Goal: Transaction & Acquisition: Purchase product/service

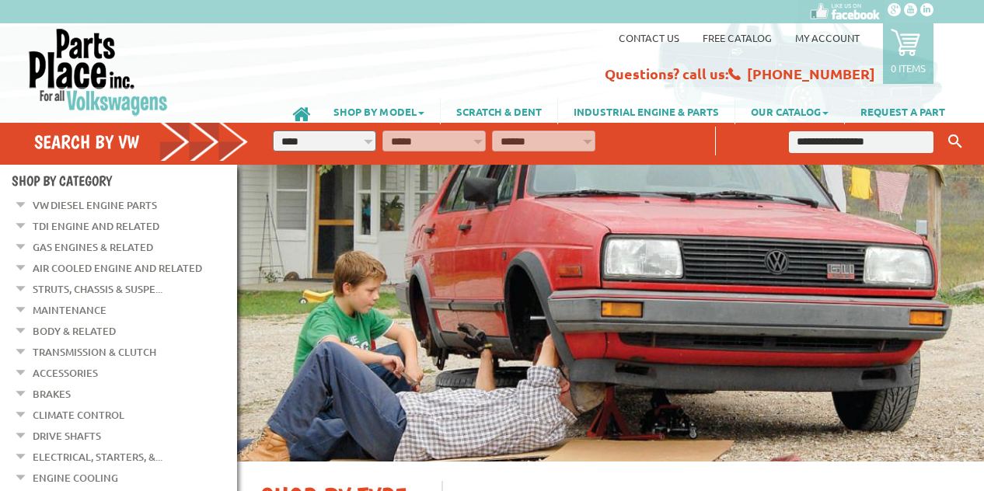
click at [836, 142] on input "text" at bounding box center [861, 142] width 145 height 22
type input "**********"
click at [943, 129] on button "Keyword Search" at bounding box center [954, 142] width 23 height 26
click at [960, 142] on icon "Keyword Search" at bounding box center [955, 141] width 14 height 14
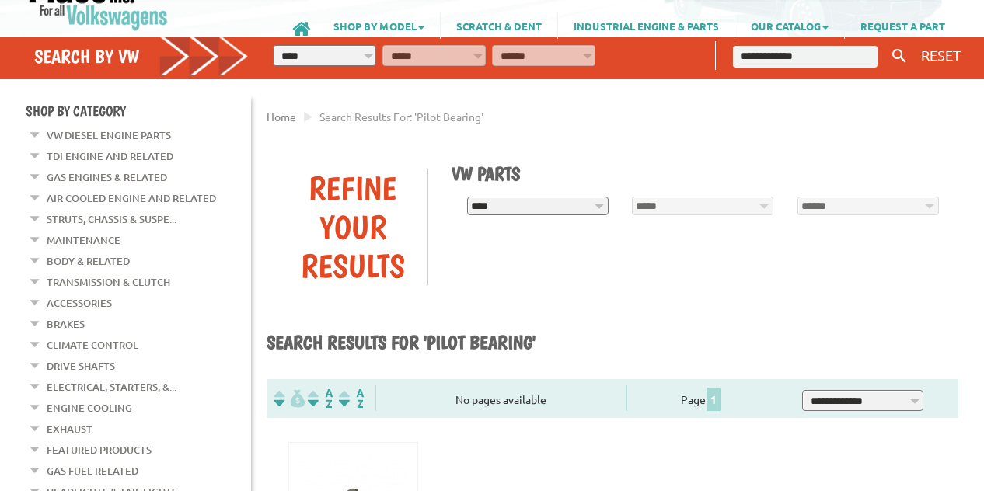
scroll to position [311, 0]
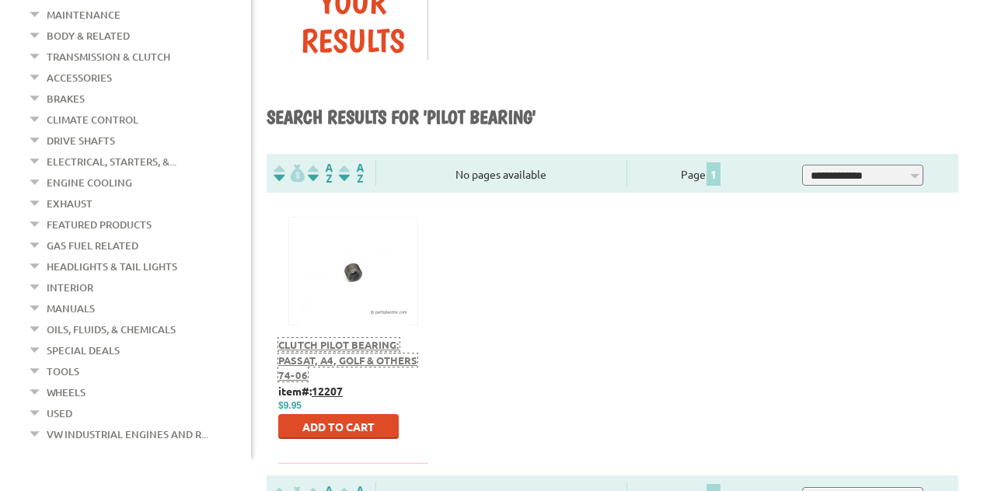
click at [352, 347] on span "Clutch Pilot Bearing: Passat, A4, Golf & Others 74-06" at bounding box center [347, 360] width 139 height 44
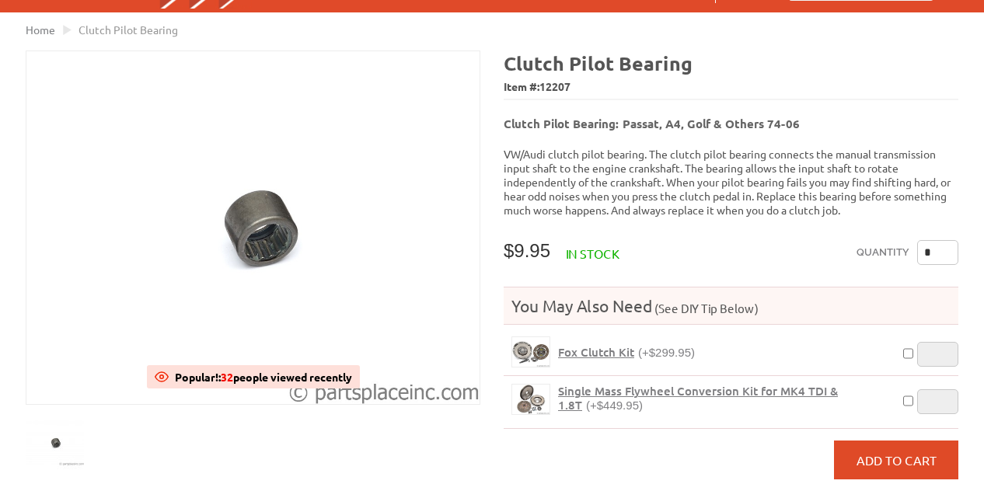
scroll to position [155, 0]
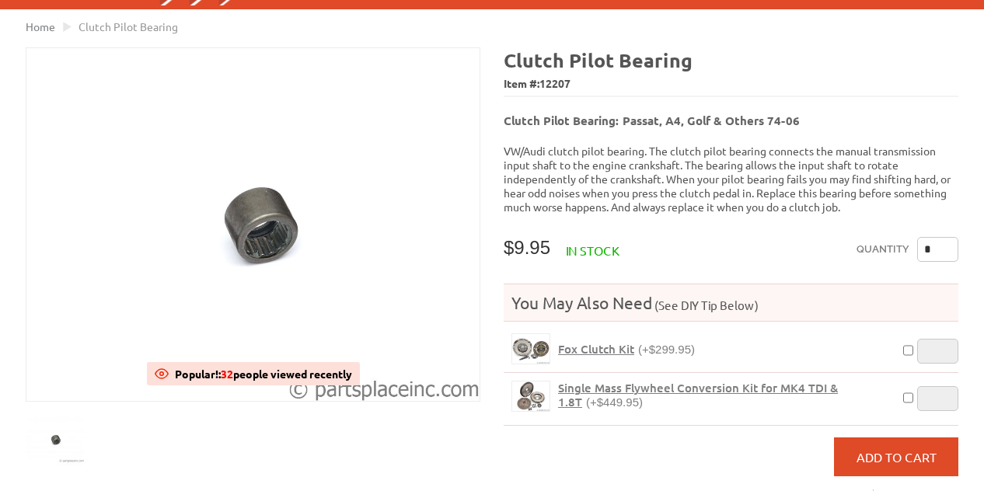
drag, startPoint x: 933, startPoint y: 238, endPoint x: 921, endPoint y: 239, distance: 12.5
click at [921, 239] on input "*" at bounding box center [937, 249] width 41 height 25
type input "*"
click at [901, 438] on button "Add to Cart" at bounding box center [896, 457] width 124 height 39
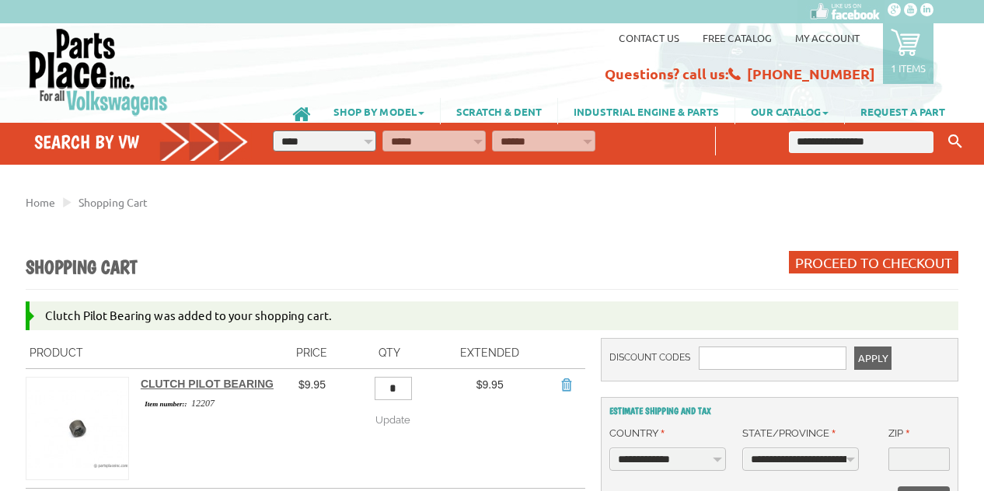
click at [828, 141] on input "text" at bounding box center [861, 142] width 145 height 22
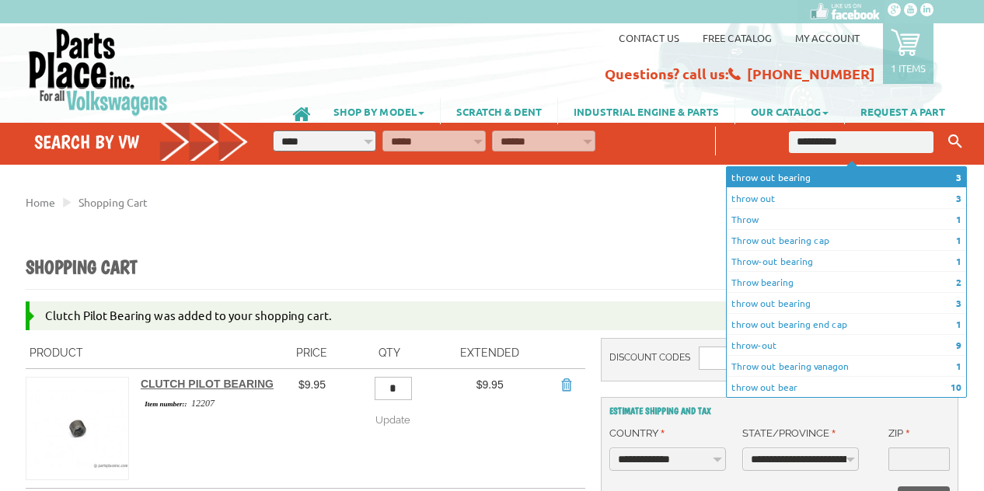
click at [768, 178] on li "3 throw out bearing" at bounding box center [846, 177] width 239 height 21
type input "**********"
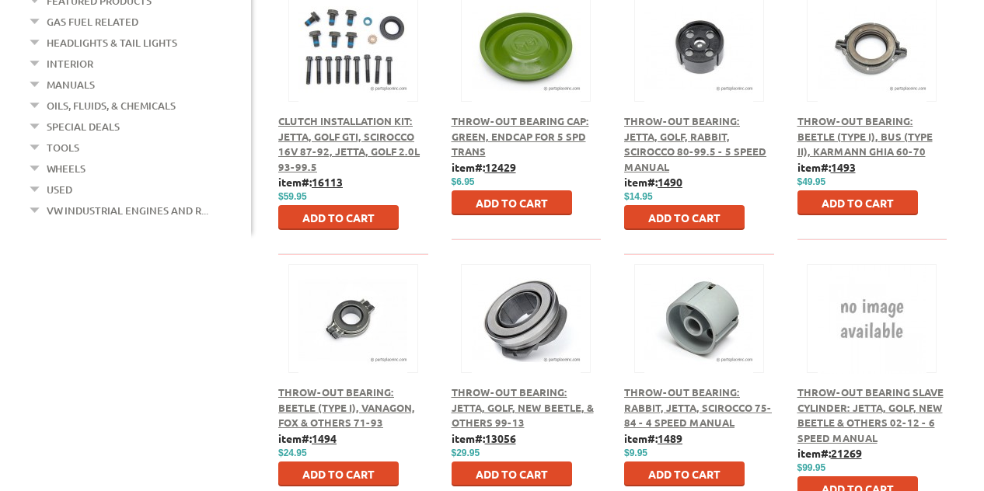
scroll to position [699, 0]
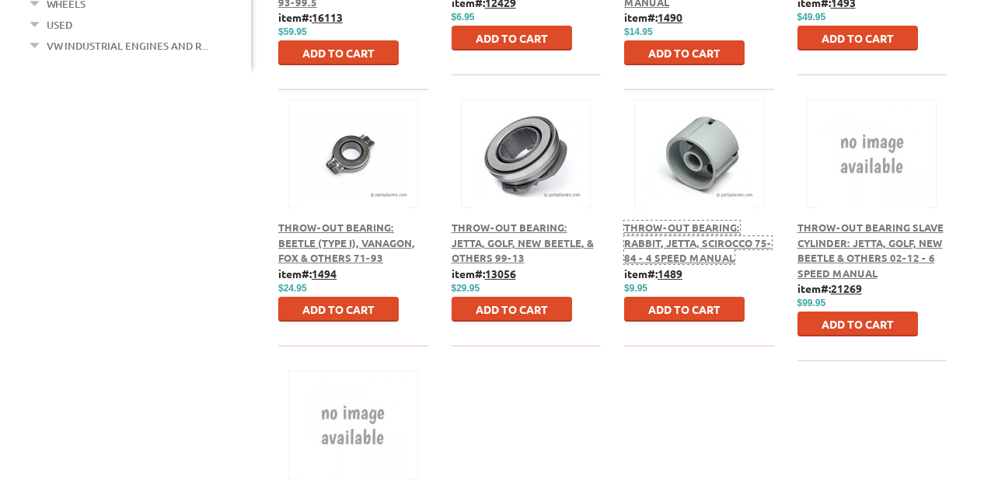
click at [686, 221] on span "Throw-out Bearing: Rabbit, Jetta, Scirocco 75-84 - 4 Speed Manual" at bounding box center [698, 243] width 148 height 44
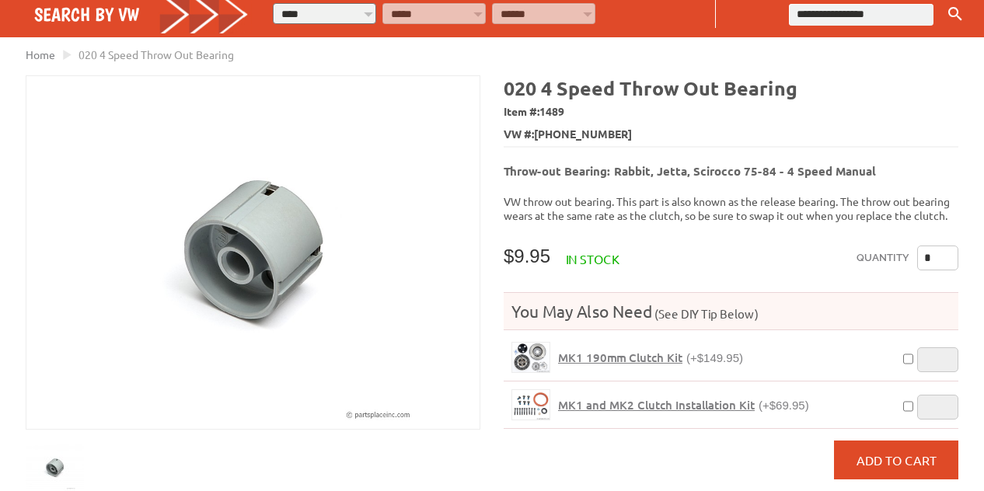
scroll to position [155, 0]
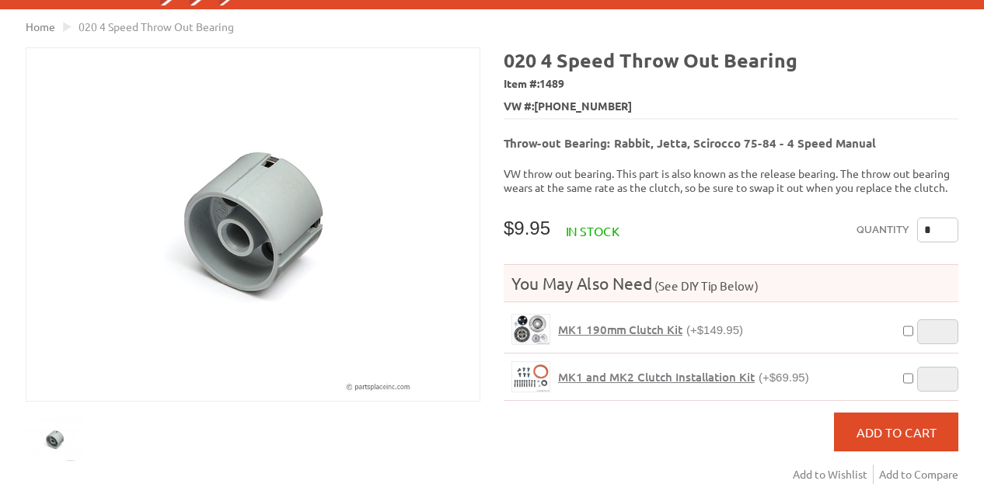
click at [943, 222] on input "*" at bounding box center [937, 230] width 41 height 25
type input "*"
click at [920, 424] on span "Add to Cart" at bounding box center [896, 432] width 80 height 16
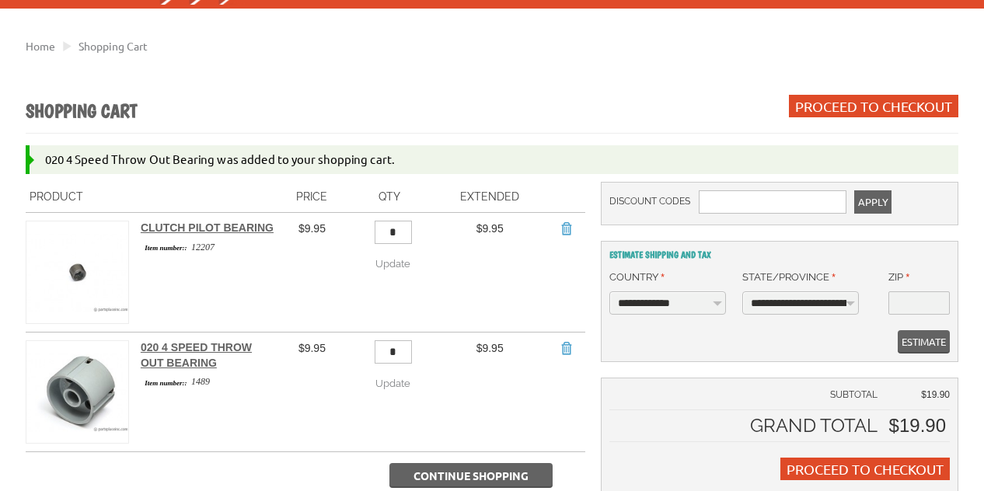
scroll to position [155, 0]
